Goal: Navigation & Orientation: Understand site structure

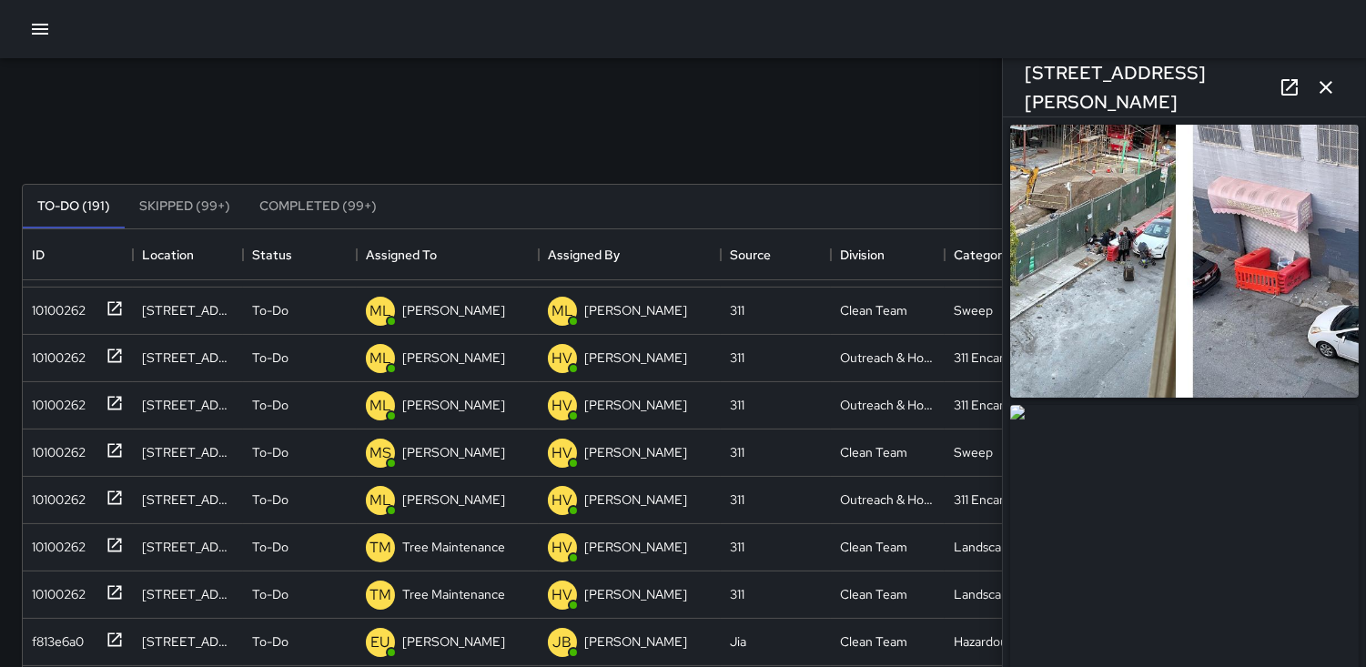
scroll to position [892, 0]
click at [1332, 87] on icon "button" at bounding box center [1326, 87] width 22 height 22
